Goal: Information Seeking & Learning: Learn about a topic

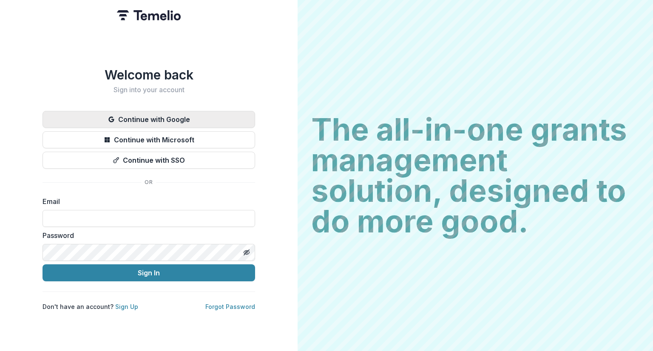
click at [172, 115] on button "Continue with Google" at bounding box center [148, 119] width 212 height 17
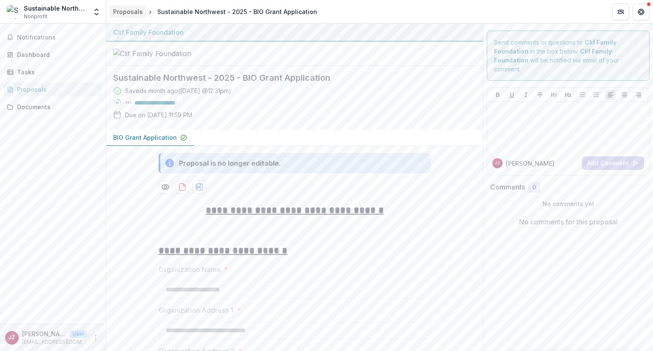
click at [126, 13] on div "Proposals" at bounding box center [128, 11] width 30 height 9
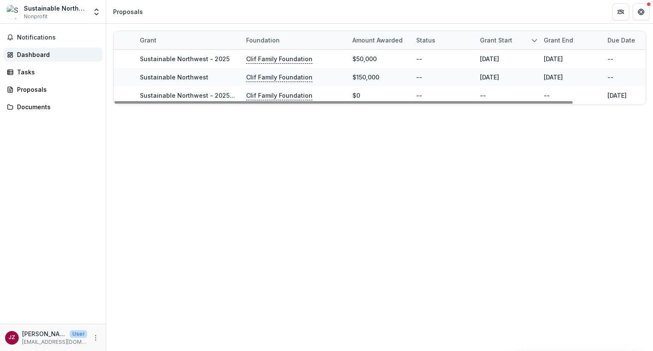
click at [38, 57] on div "Dashboard" at bounding box center [56, 54] width 79 height 9
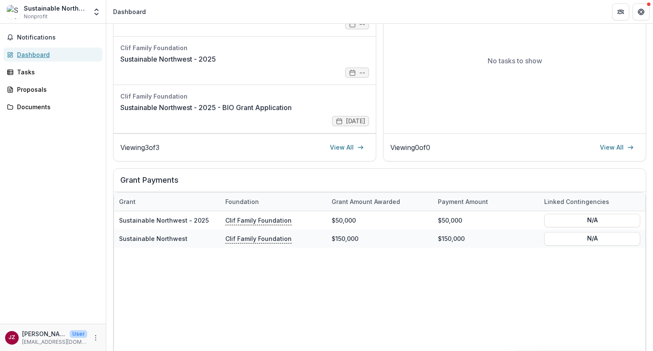
scroll to position [164, 0]
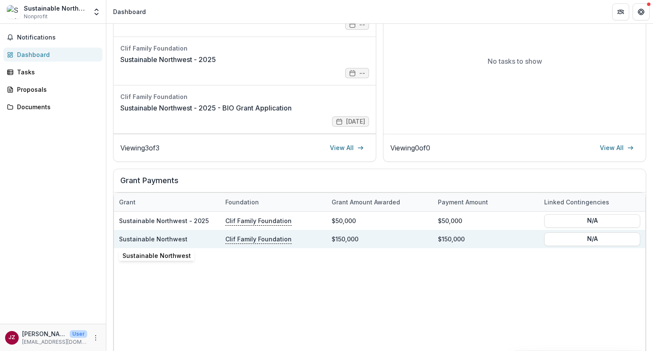
click at [170, 240] on link "Sustainable Northwest" at bounding box center [153, 238] width 68 height 7
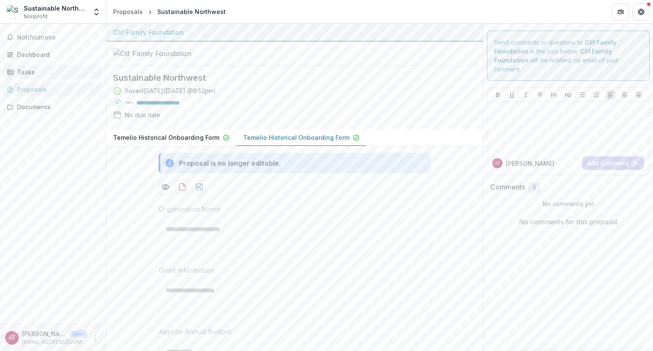
click at [34, 75] on div "Tasks" at bounding box center [56, 72] width 79 height 9
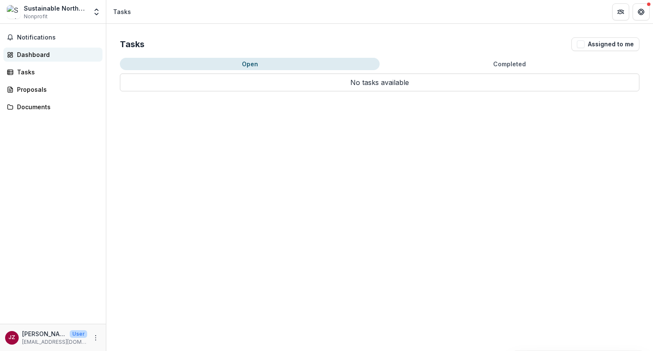
click at [32, 52] on div "Dashboard" at bounding box center [56, 54] width 79 height 9
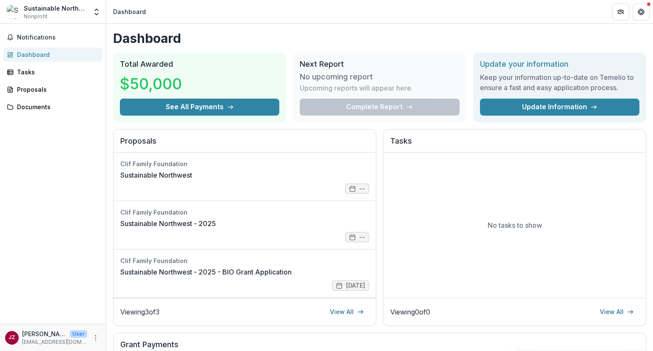
click at [377, 107] on div "Complete Report" at bounding box center [379, 107] width 159 height 17
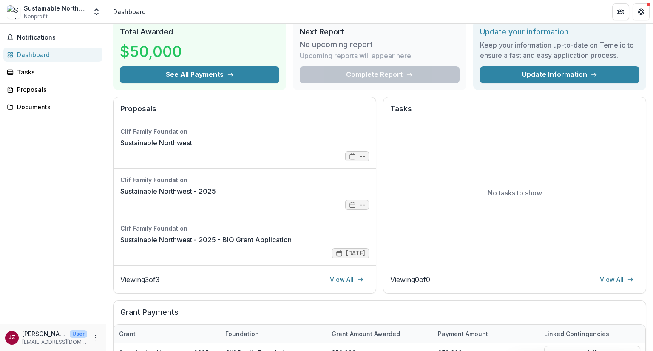
scroll to position [27, 0]
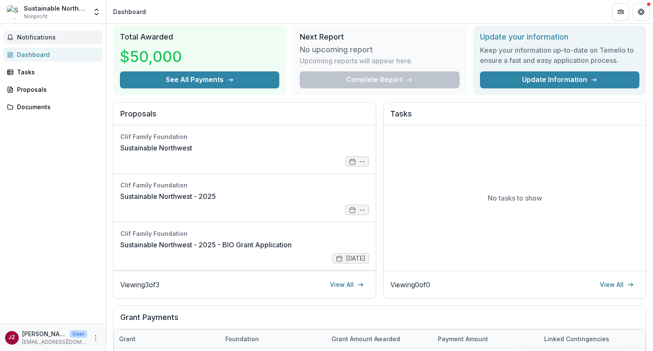
click at [42, 37] on span "Notifications" at bounding box center [58, 37] width 82 height 7
click at [35, 90] on div "Proposals" at bounding box center [56, 89] width 79 height 9
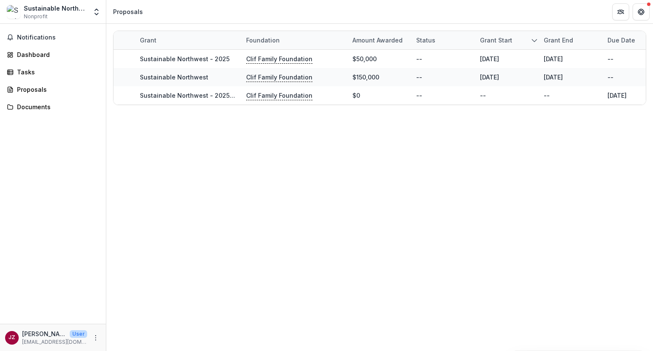
click at [130, 14] on div "Proposals" at bounding box center [128, 11] width 30 height 9
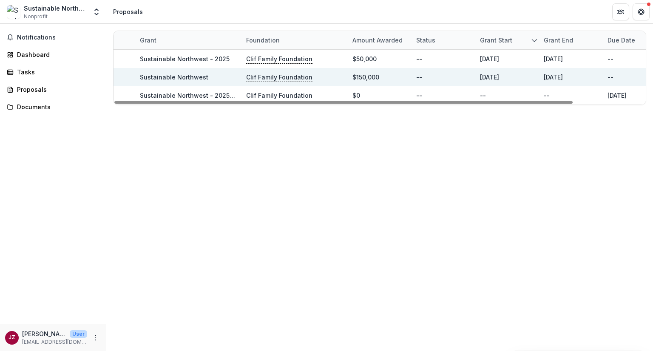
click at [204, 77] on link "Sustainable Northwest" at bounding box center [174, 76] width 68 height 7
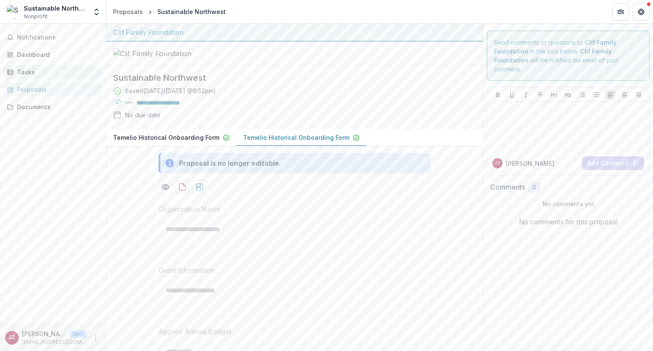
click at [27, 69] on div "Tasks" at bounding box center [56, 72] width 79 height 9
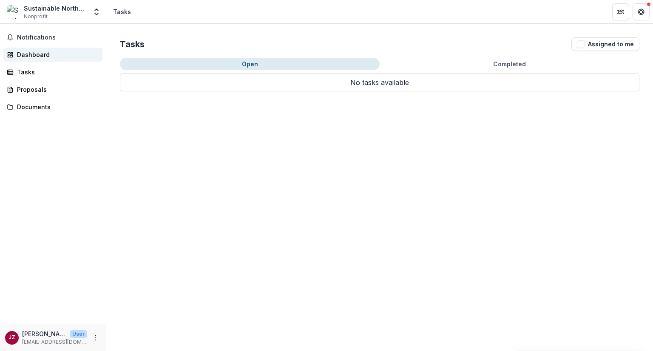
click at [41, 55] on div "Dashboard" at bounding box center [56, 54] width 79 height 9
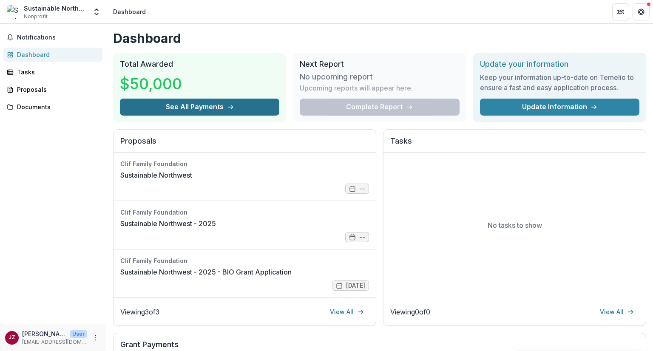
click at [223, 106] on button "See All Payments" at bounding box center [199, 107] width 159 height 17
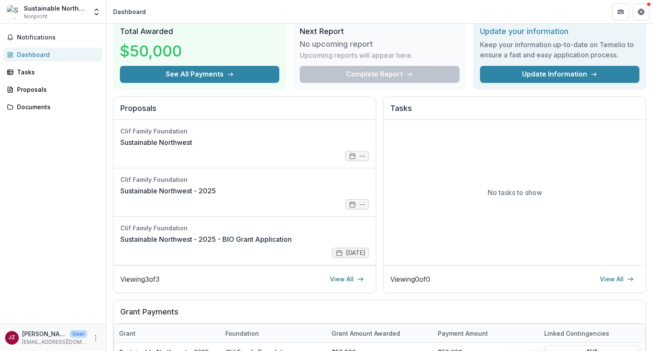
scroll to position [9, 0]
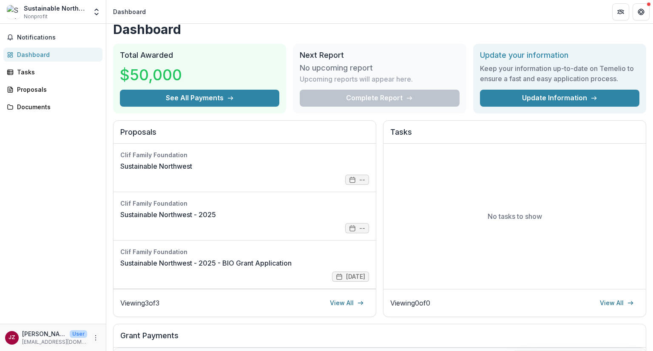
click at [370, 99] on div "Complete Report" at bounding box center [379, 98] width 159 height 17
click at [345, 72] on h3 "No upcoming report" at bounding box center [336, 67] width 73 height 9
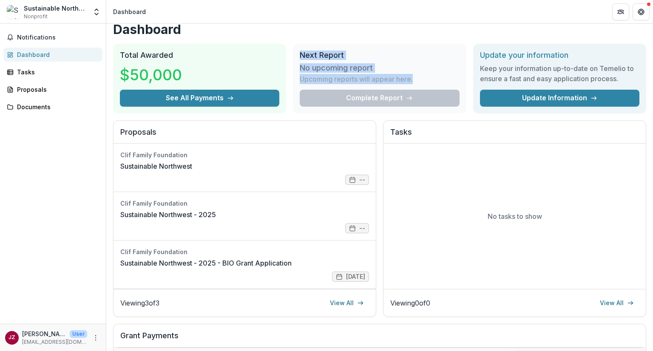
drag, startPoint x: 424, startPoint y: 79, endPoint x: 299, endPoint y: 54, distance: 127.4
click at [299, 54] on div "Next Report No upcoming report Upcoming reports will appear here. Complete Repo…" at bounding box center [379, 79] width 173 height 70
click at [384, 46] on div "Next Report No upcoming report Upcoming reports will appear here. Complete Repo…" at bounding box center [379, 79] width 173 height 70
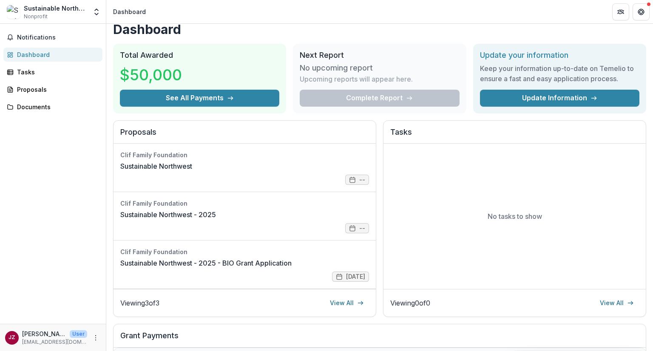
scroll to position [0, 0]
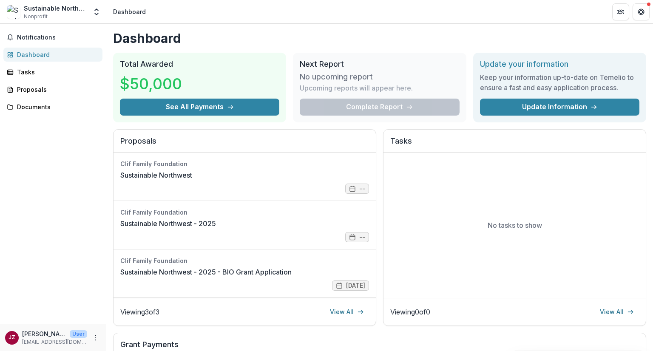
click at [288, 34] on h1 "Dashboard" at bounding box center [379, 38] width 533 height 15
click at [192, 170] on link "Sustainable Northwest" at bounding box center [156, 175] width 72 height 10
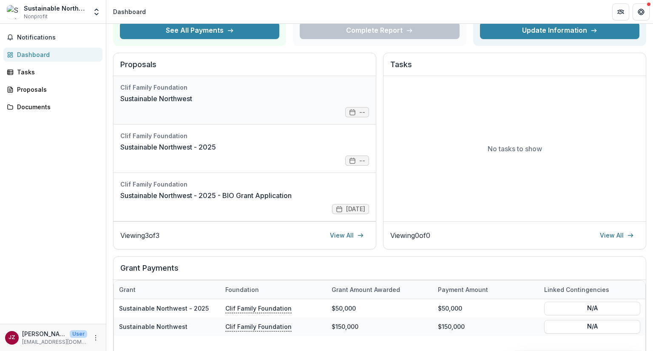
scroll to position [76, 0]
click at [192, 93] on link "Sustainable Northwest" at bounding box center [156, 98] width 72 height 10
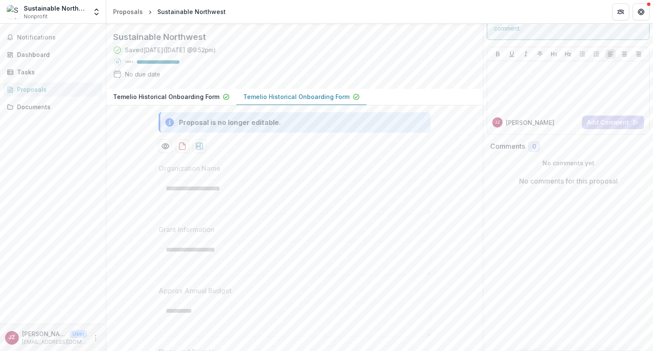
scroll to position [39, 0]
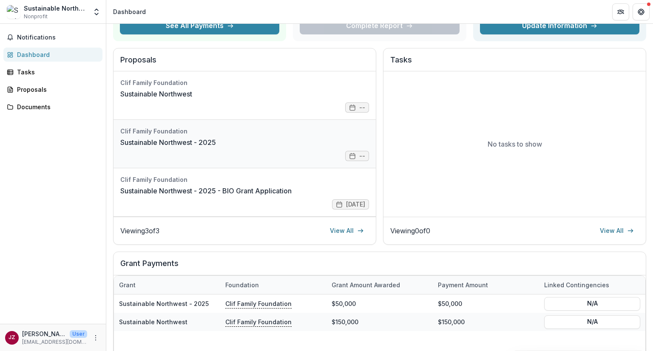
scroll to position [86, 0]
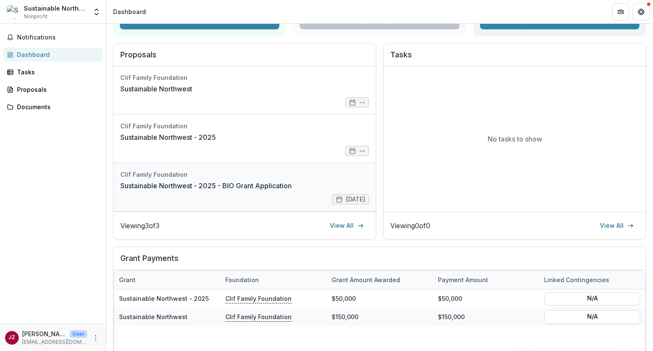
click at [233, 191] on link "Sustainable Northwest - 2025 - BIO Grant Application" at bounding box center [205, 186] width 171 height 10
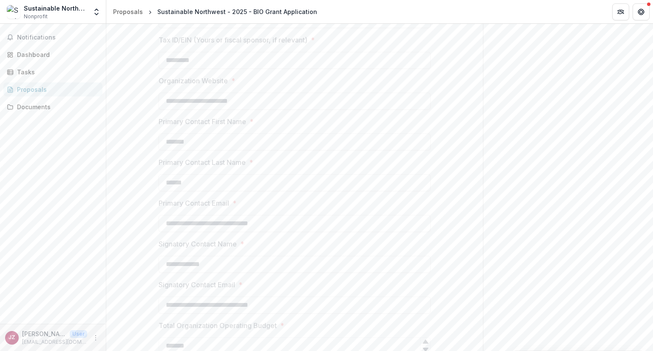
scroll to position [533, 0]
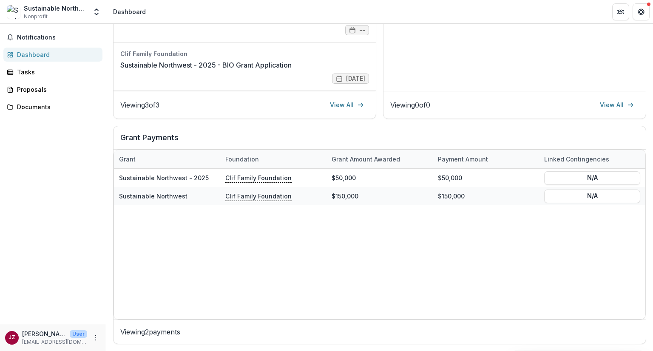
scroll to position [206, 0]
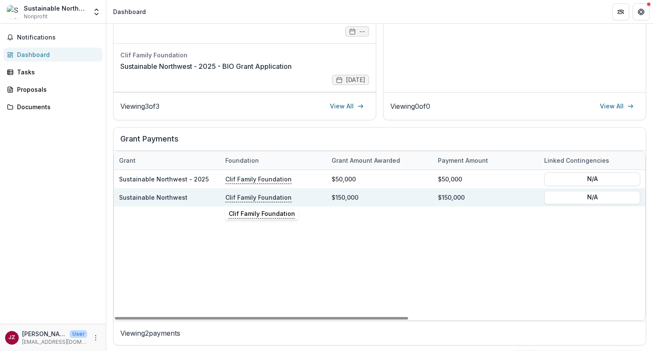
click at [302, 195] on div "Clif Family Foundation" at bounding box center [273, 197] width 96 height 18
click at [251, 197] on p "Clif Family Foundation" at bounding box center [258, 196] width 66 height 9
click at [197, 198] on div "Sustainable Northwest" at bounding box center [167, 197] width 96 height 18
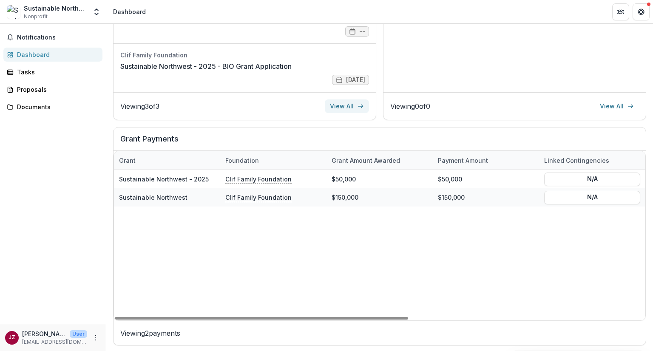
click at [347, 109] on link "View All" at bounding box center [347, 106] width 44 height 14
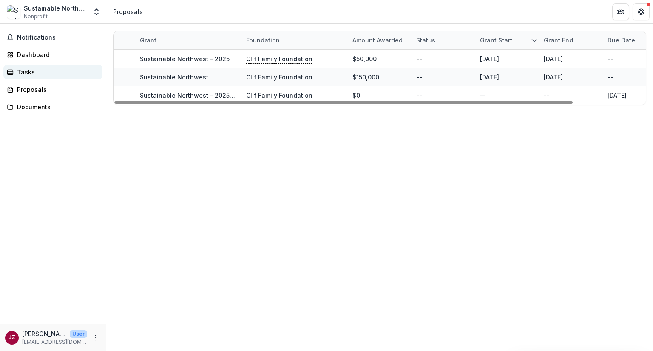
click at [68, 71] on div "Tasks" at bounding box center [56, 72] width 79 height 9
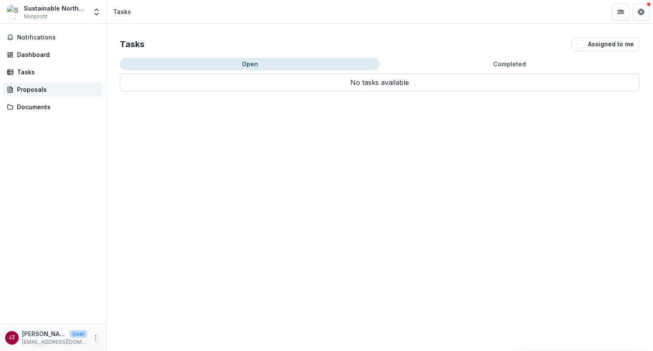
click at [65, 90] on div "Proposals" at bounding box center [56, 89] width 79 height 9
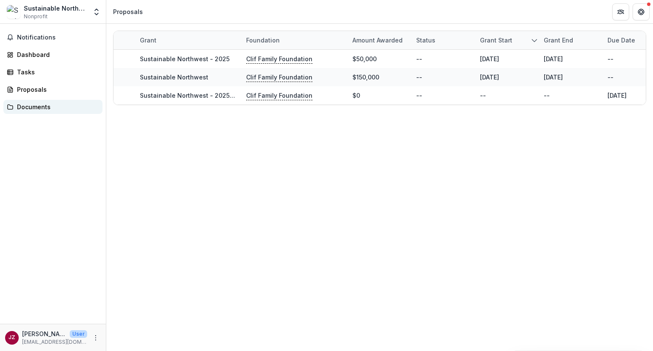
click at [69, 103] on div "Documents" at bounding box center [56, 106] width 79 height 9
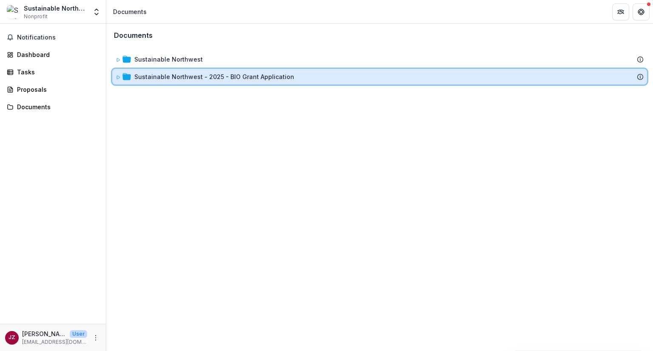
click at [116, 75] on icon at bounding box center [118, 77] width 5 height 5
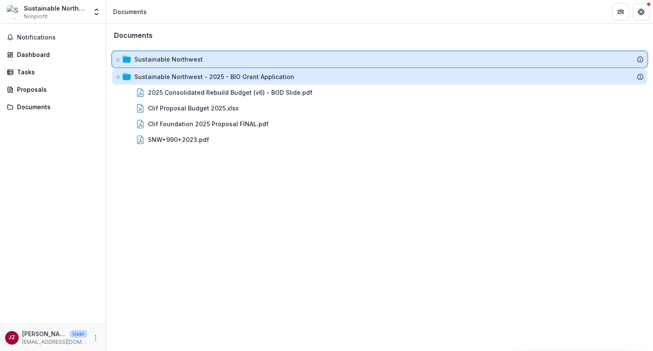
click at [117, 58] on icon at bounding box center [118, 59] width 3 height 3
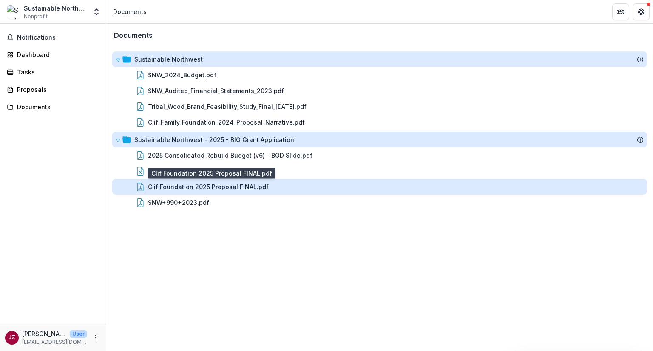
click at [210, 185] on div "Clif Foundation 2025 Proposal FINAL.pdf" at bounding box center [208, 186] width 121 height 9
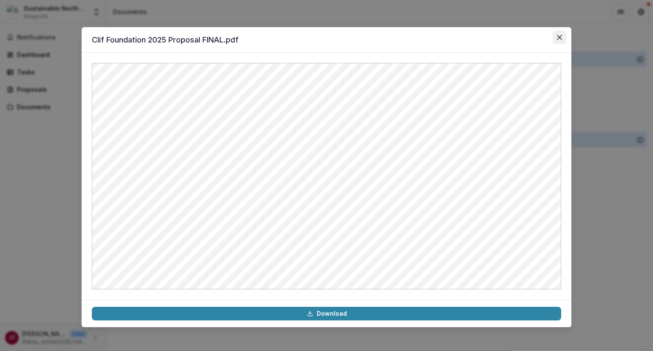
click at [556, 33] on button "Close" at bounding box center [559, 38] width 14 height 14
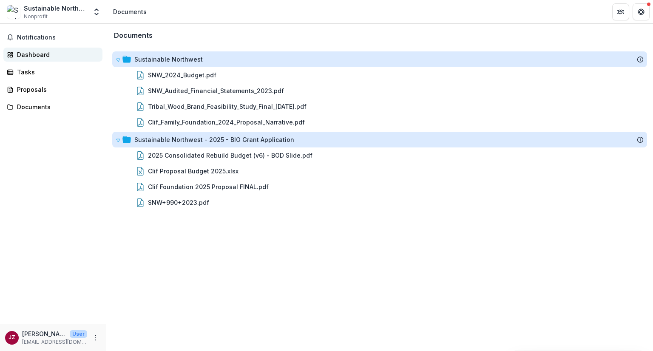
click at [63, 57] on div "Dashboard" at bounding box center [56, 54] width 79 height 9
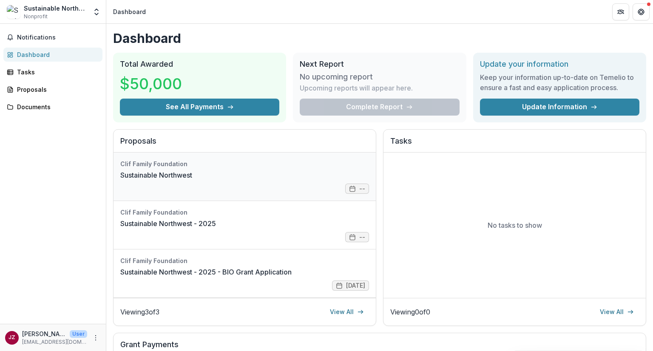
click at [170, 170] on link "Sustainable Northwest" at bounding box center [156, 175] width 72 height 10
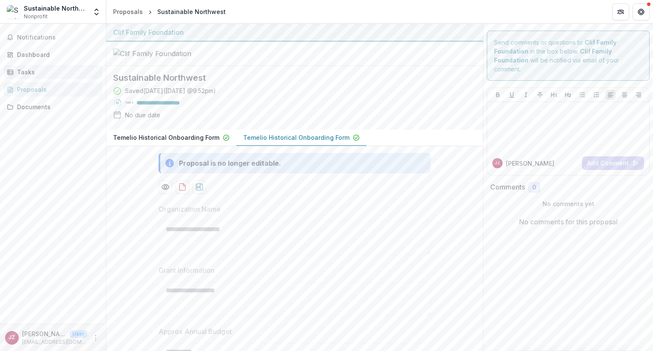
click at [57, 70] on div "Tasks" at bounding box center [56, 72] width 79 height 9
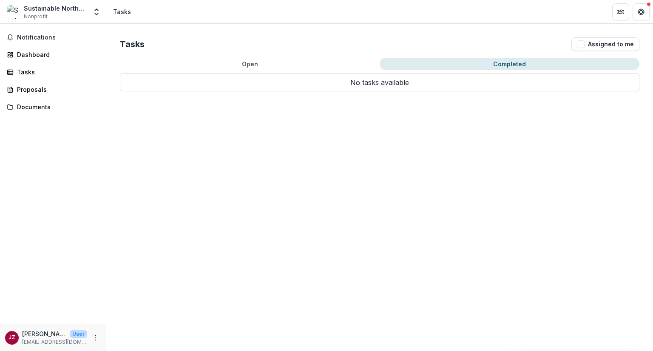
click at [432, 62] on button "Completed" at bounding box center [509, 64] width 260 height 12
click at [344, 65] on button "Open" at bounding box center [250, 64] width 260 height 12
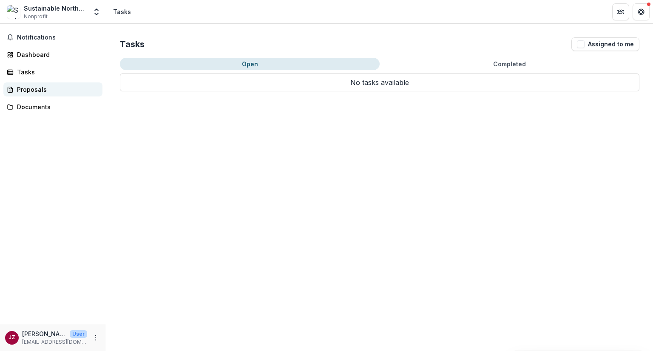
click at [51, 90] on div "Proposals" at bounding box center [56, 89] width 79 height 9
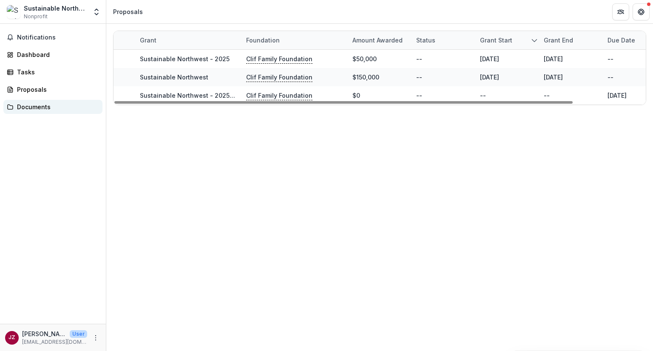
click at [44, 110] on div "Documents" at bounding box center [56, 106] width 79 height 9
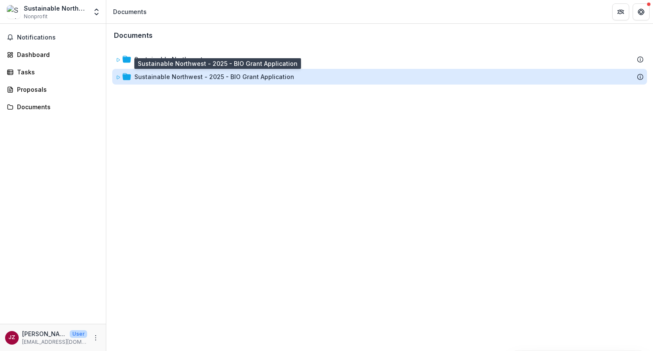
click at [177, 75] on div "Sustainable Northwest - 2025 - BIO Grant Application" at bounding box center [214, 76] width 160 height 9
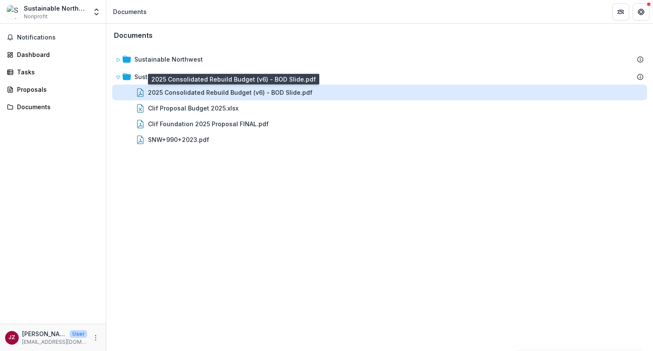
click at [268, 90] on div "2025 Consolidated Rebuild Budget (v6) - BOD Slide.pdf" at bounding box center [230, 92] width 164 height 9
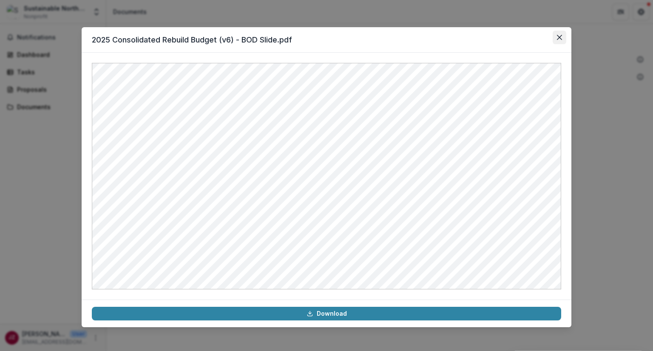
click at [562, 38] on button "Close" at bounding box center [559, 38] width 14 height 14
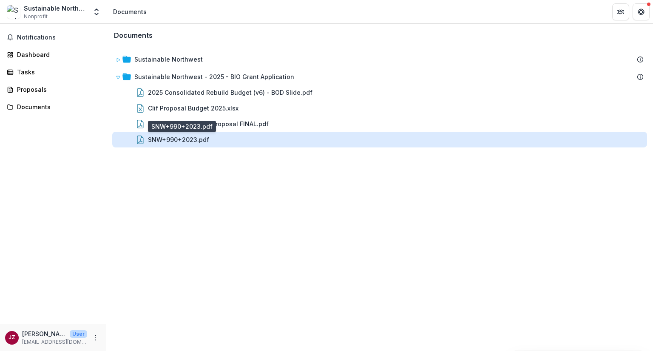
click at [196, 136] on div "SNW+990+2023.pdf" at bounding box center [178, 139] width 61 height 9
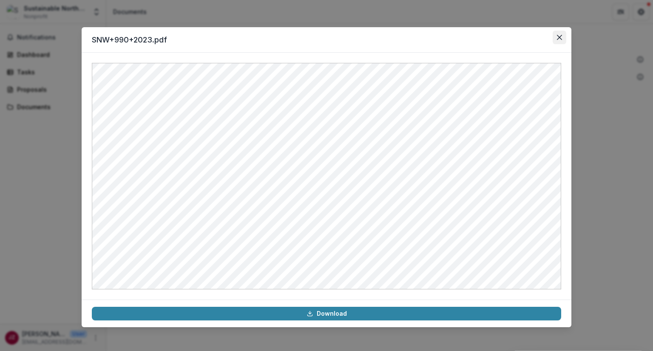
click at [559, 38] on icon "Close" at bounding box center [559, 37] width 5 height 5
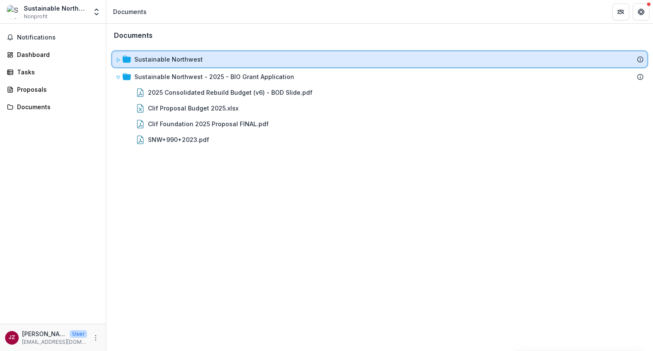
click at [332, 60] on div "Sustainable Northwest" at bounding box center [388, 59] width 509 height 9
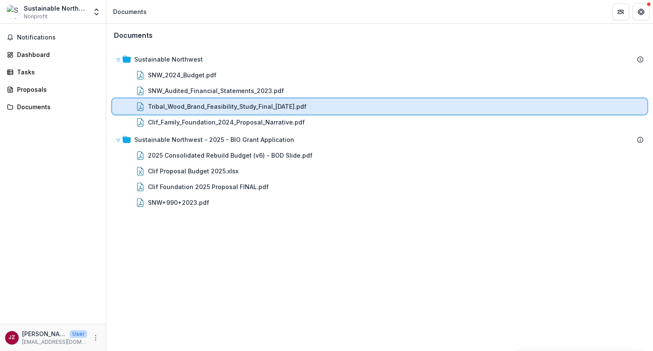
click at [339, 110] on div "Tribal_Wood_Brand_Feasibility_Study_Final_6.25.24.pdf" at bounding box center [395, 106] width 495 height 9
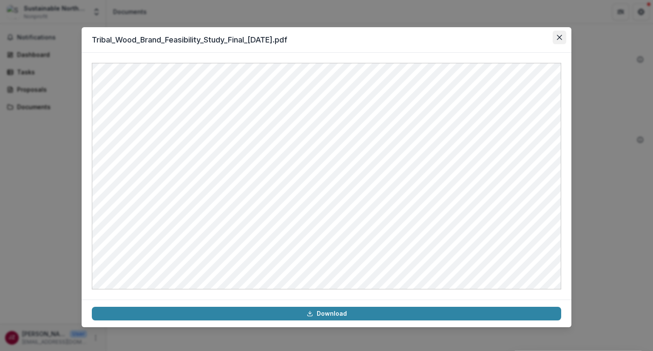
click at [557, 38] on icon "Close" at bounding box center [559, 37] width 5 height 5
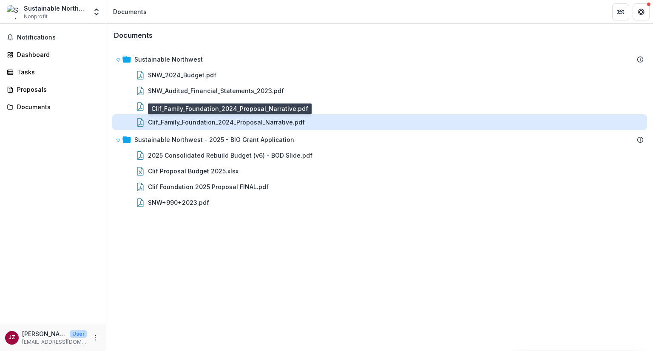
click at [234, 122] on div "Clif_Family_Foundation_2024_Proposal_Narrative.pdf" at bounding box center [226, 122] width 157 height 9
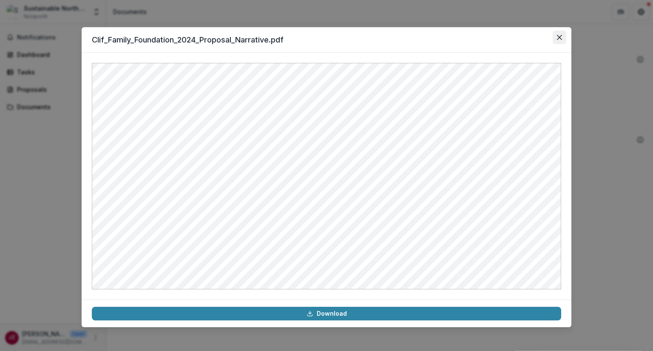
click at [559, 39] on icon "Close" at bounding box center [559, 37] width 5 height 5
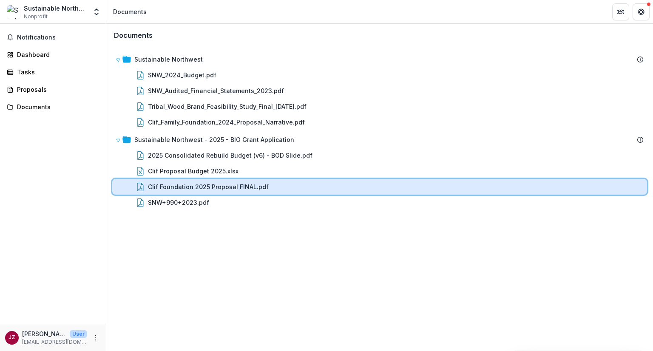
click at [342, 188] on div "Clif Foundation 2025 Proposal FINAL.pdf" at bounding box center [395, 186] width 495 height 9
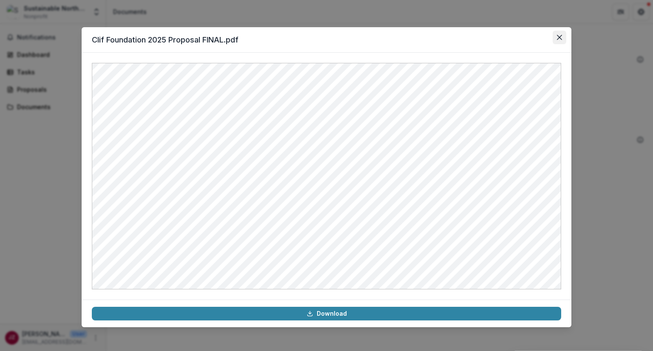
drag, startPoint x: 448, startPoint y: 35, endPoint x: 557, endPoint y: 37, distance: 109.6
click at [556, 38] on button "Close" at bounding box center [559, 38] width 14 height 14
